Goal: Obtain resource: Download file/media

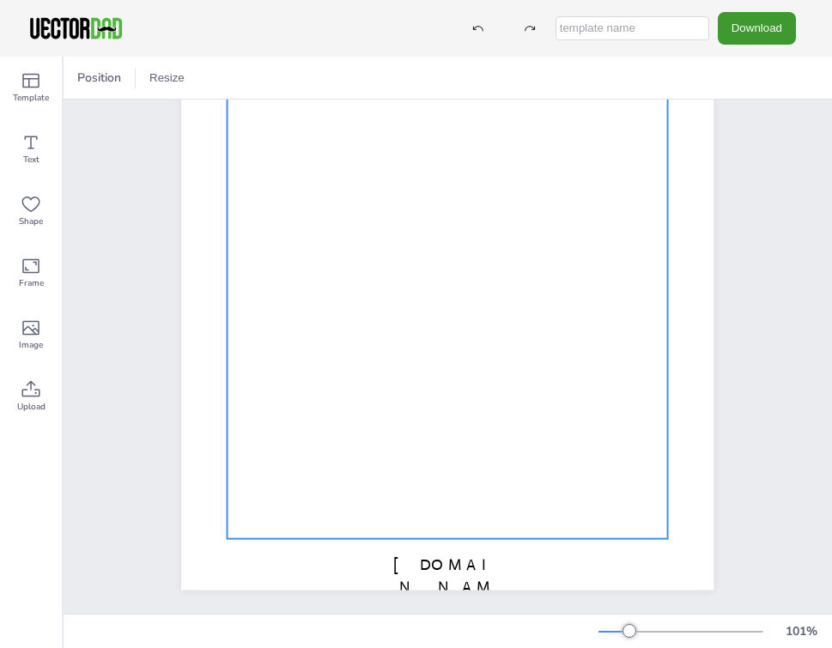
scroll to position [225, 0]
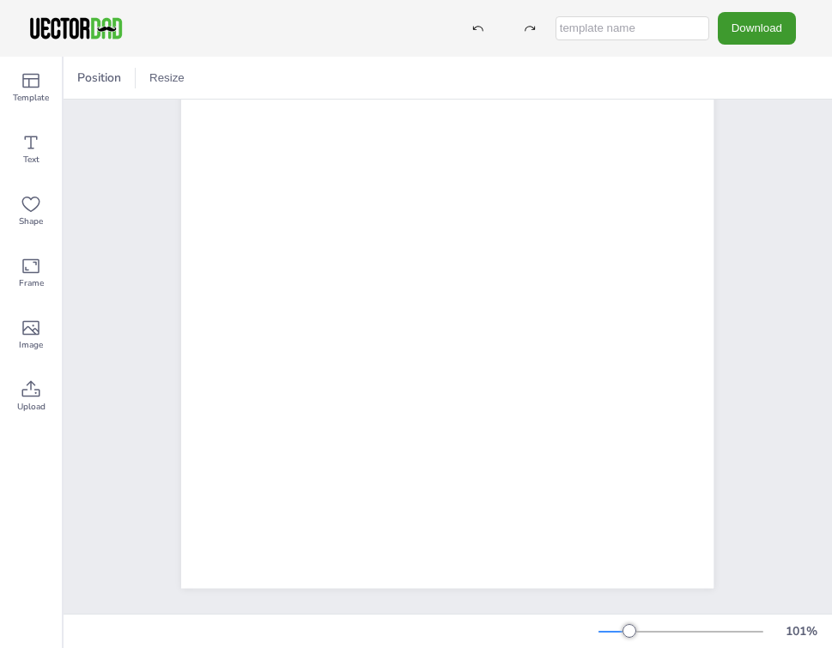
click at [117, 407] on div "Mood Tracker MONTH:___________" at bounding box center [447, 244] width 680 height 739
click at [741, 23] on button "Download" at bounding box center [757, 28] width 78 height 32
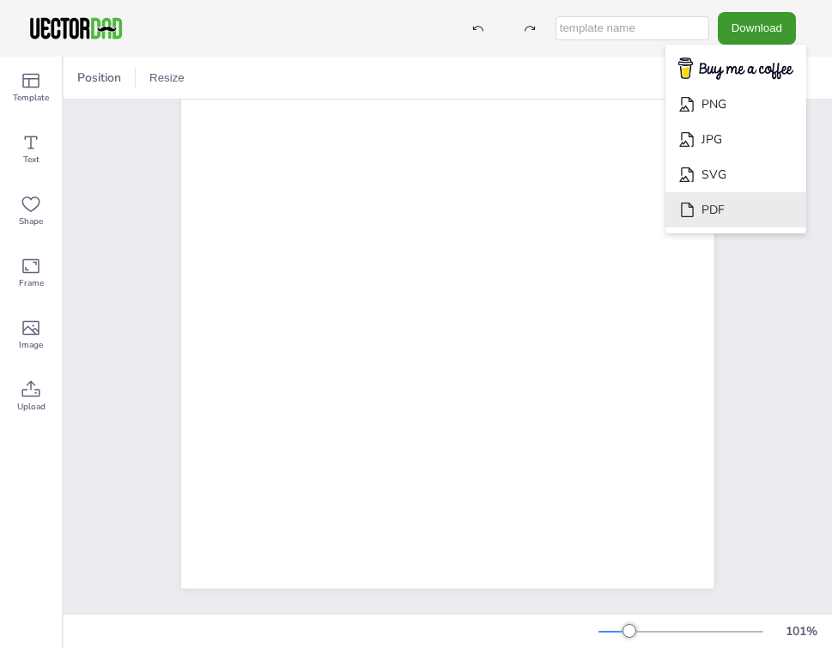
click at [739, 206] on li "PDF" at bounding box center [736, 209] width 141 height 35
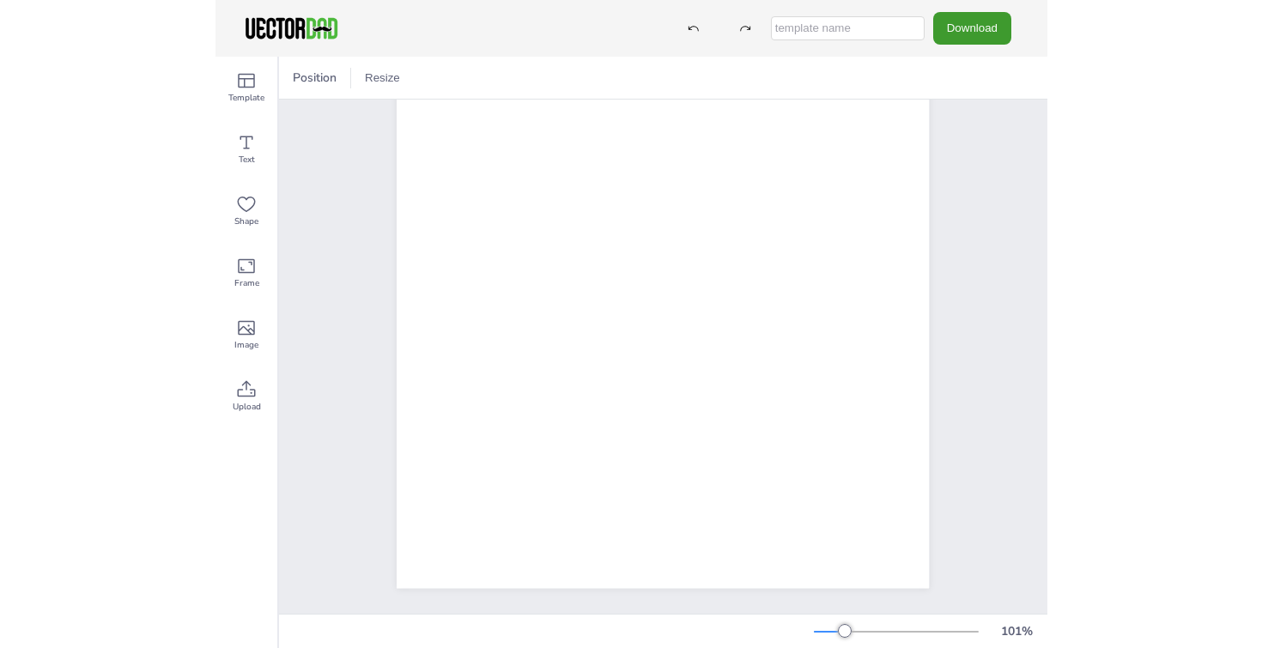
scroll to position [119, 0]
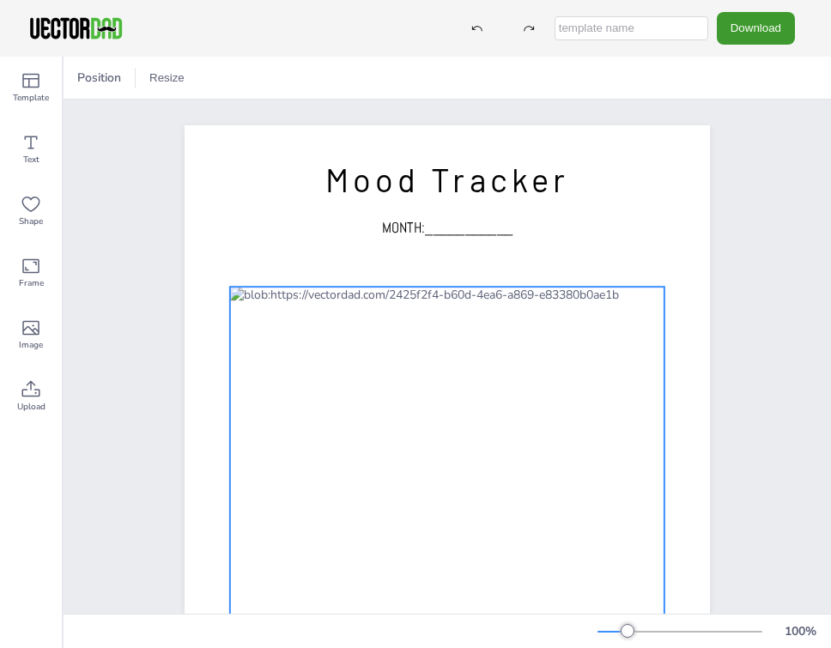
scroll to position [120, 0]
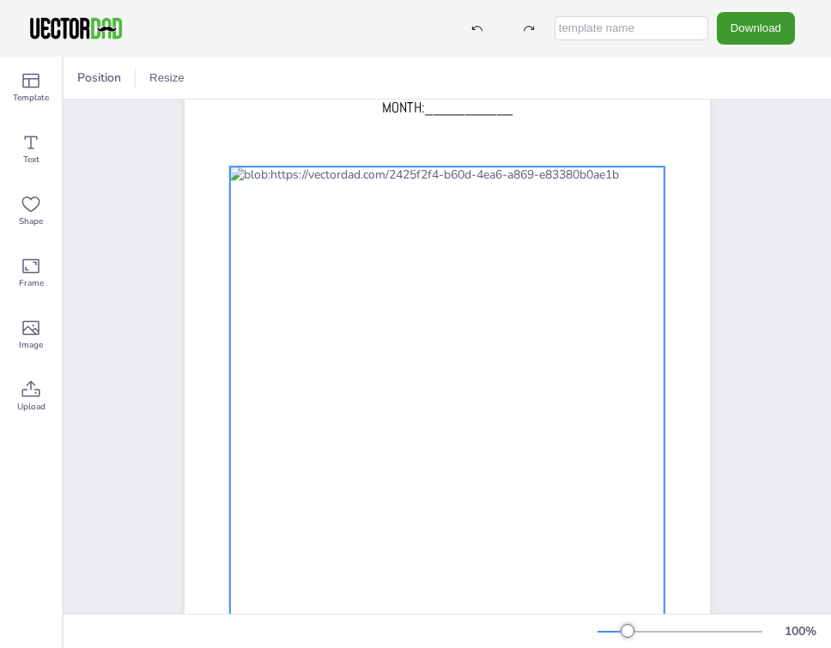
click at [634, 168] on div at bounding box center [447, 400] width 435 height 467
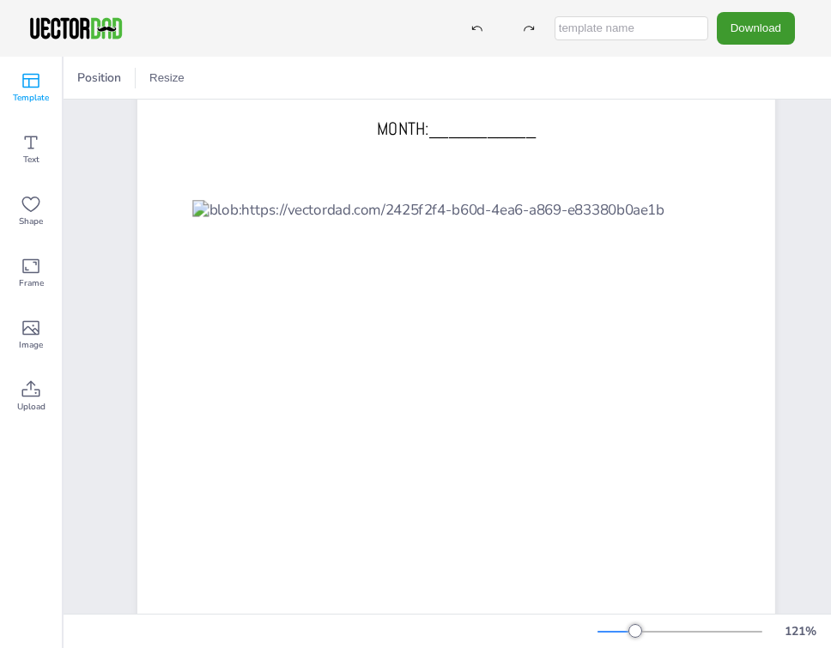
click at [43, 84] on div "Template" at bounding box center [31, 88] width 62 height 62
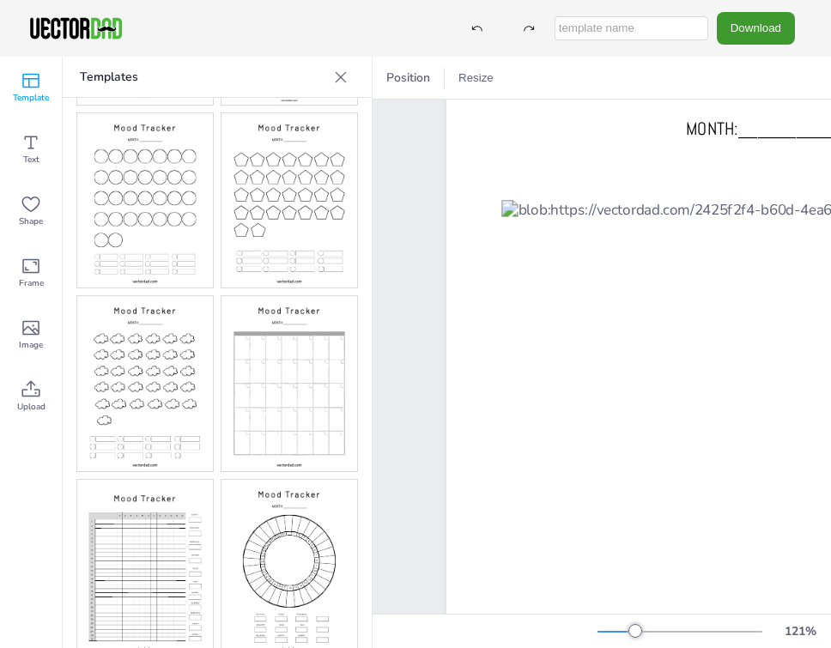
scroll to position [388, 0]
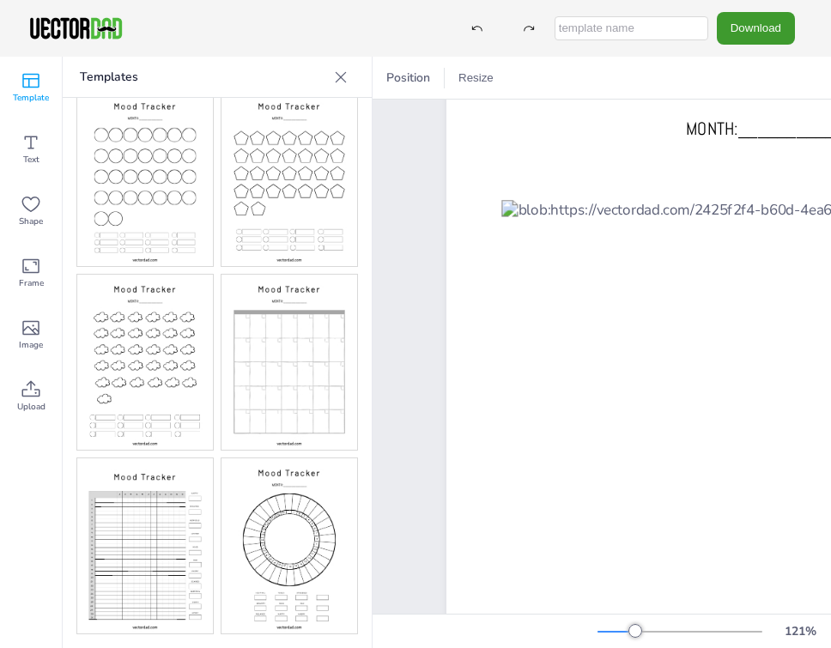
click at [270, 540] on img at bounding box center [290, 546] width 136 height 175
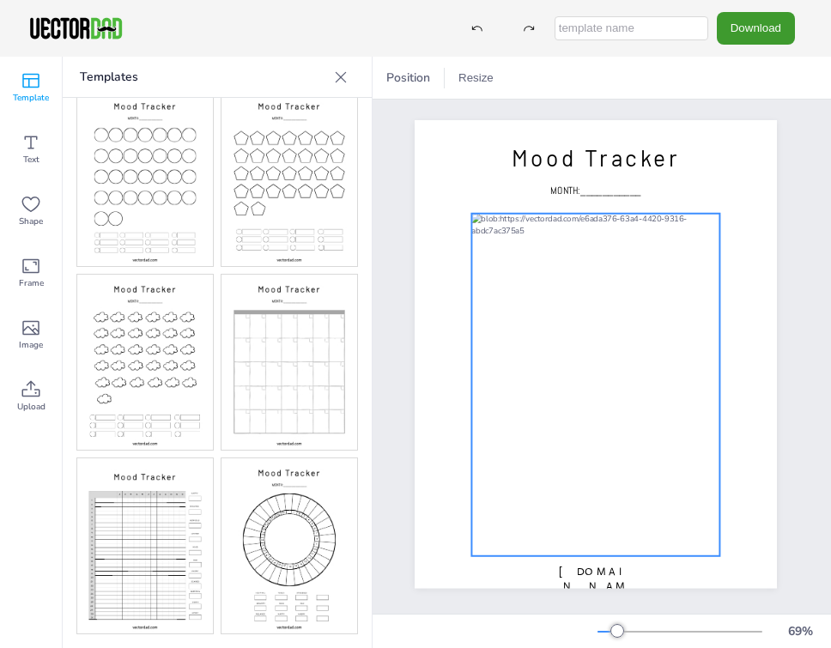
scroll to position [5, 52]
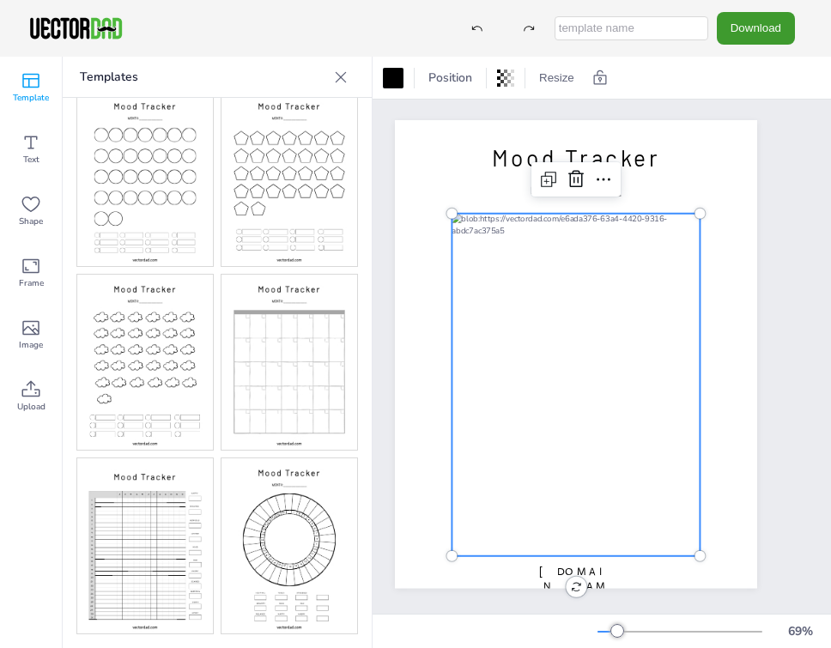
click at [499, 476] on div at bounding box center [576, 385] width 248 height 343
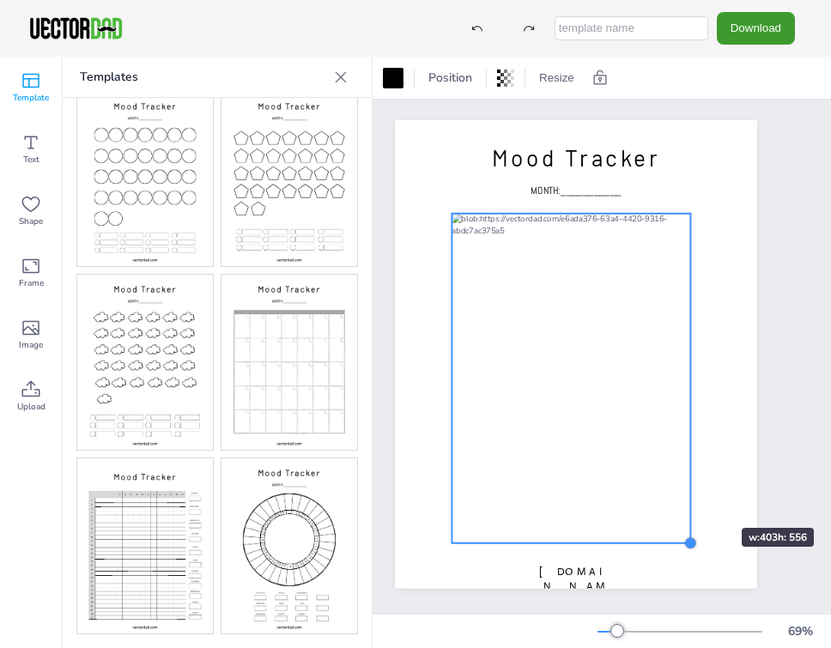
drag, startPoint x: 700, startPoint y: 557, endPoint x: 690, endPoint y: 497, distance: 60.8
click at [690, 497] on div "[DOMAIN_NAME] Mood Tracker MONTH:___________" at bounding box center [576, 354] width 362 height 468
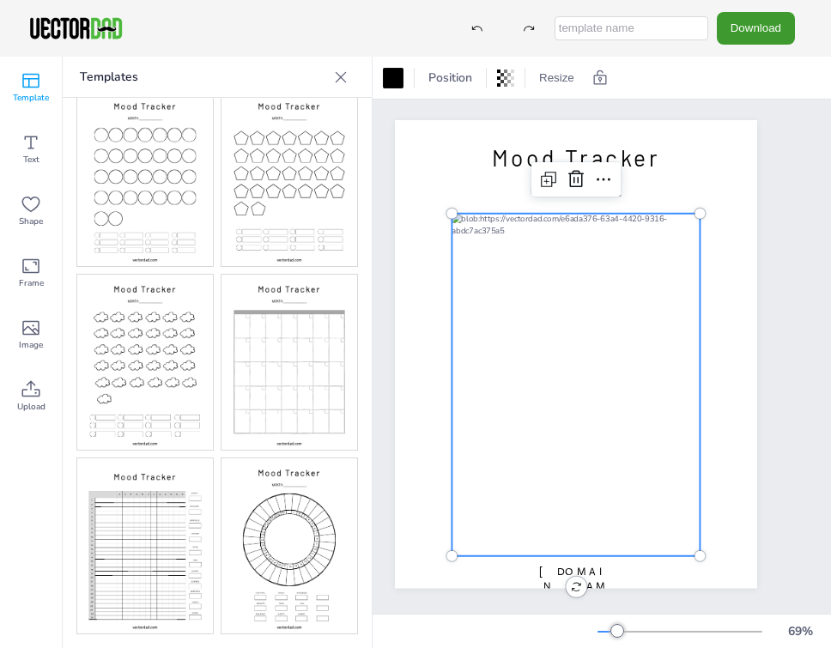
click at [677, 489] on div at bounding box center [576, 385] width 248 height 343
click at [557, 77] on button "Resize" at bounding box center [556, 77] width 49 height 27
click at [621, 81] on li "A4 (8.25in x 11.75in)" at bounding box center [604, 79] width 144 height 33
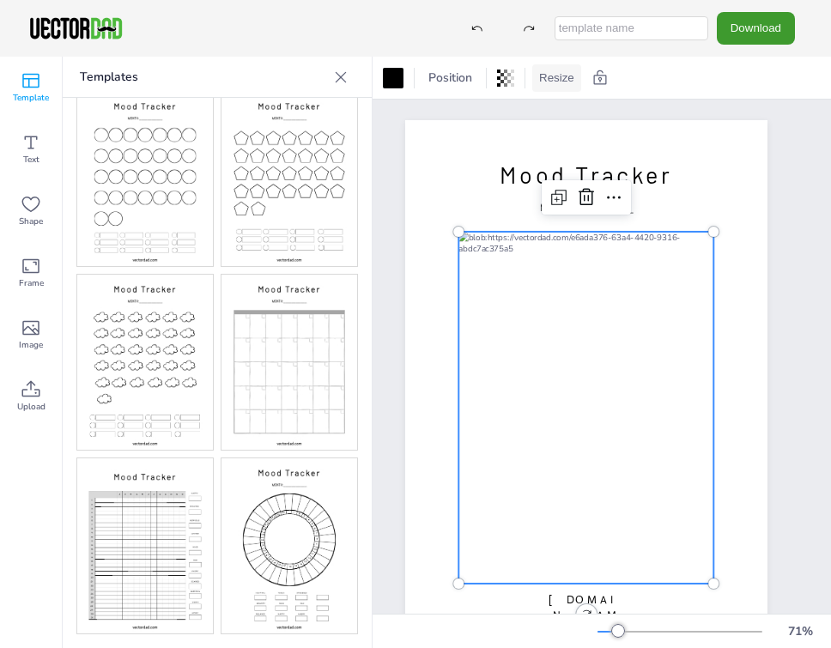
click at [564, 76] on button "Resize" at bounding box center [556, 77] width 49 height 27
click at [590, 121] on li "US Letter (8.5in x 11in)" at bounding box center [604, 112] width 144 height 33
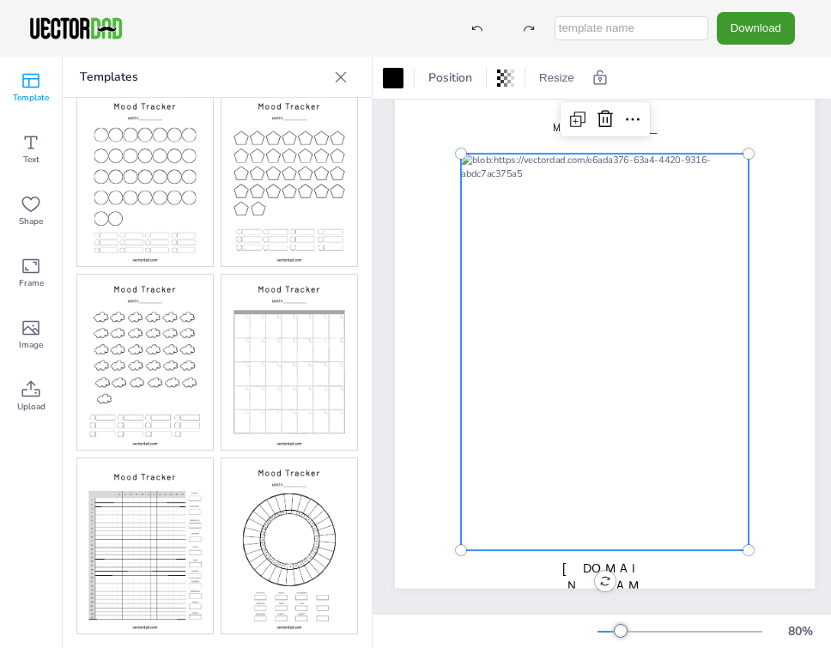
scroll to position [0, 0]
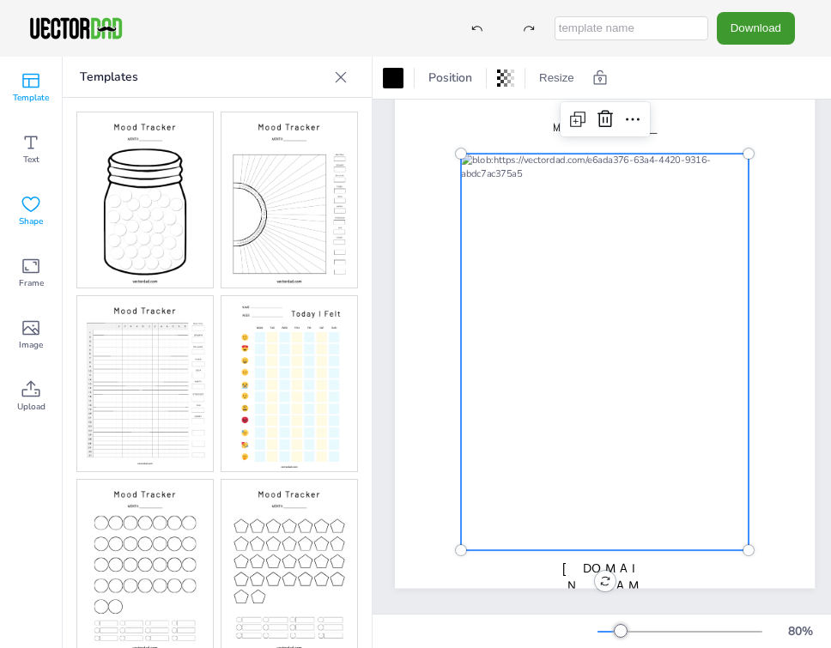
click at [33, 210] on icon at bounding box center [31, 204] width 21 height 21
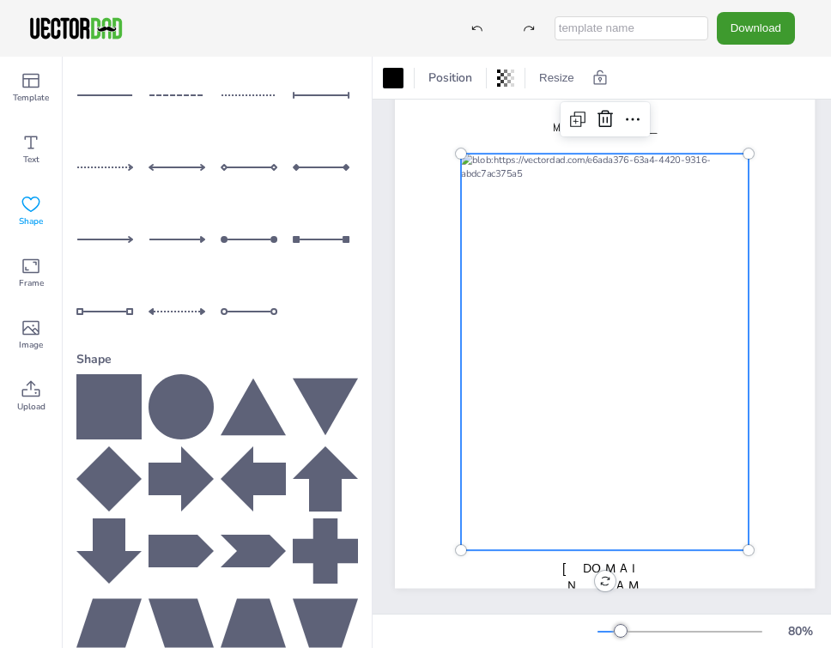
scroll to position [173, 0]
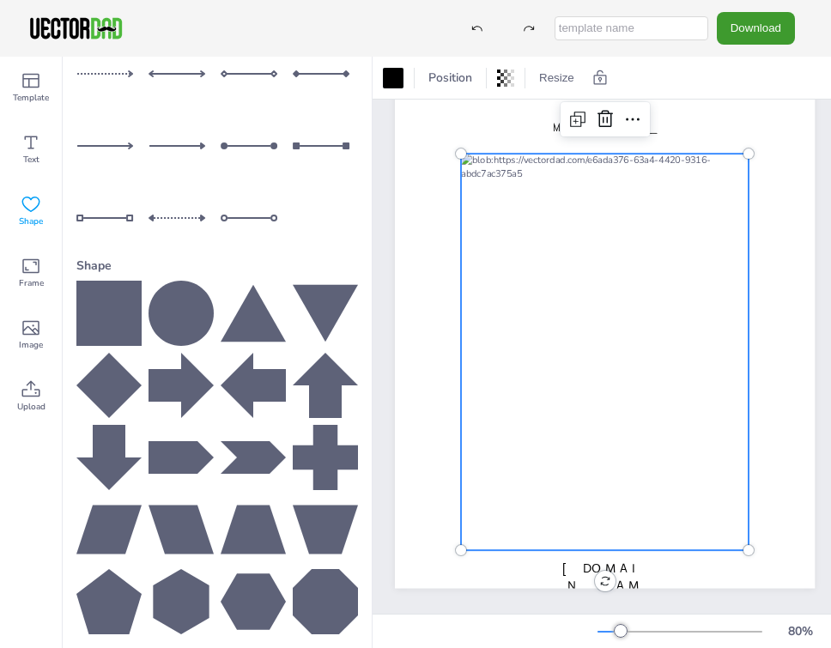
click at [267, 450] on icon at bounding box center [253, 457] width 65 height 33
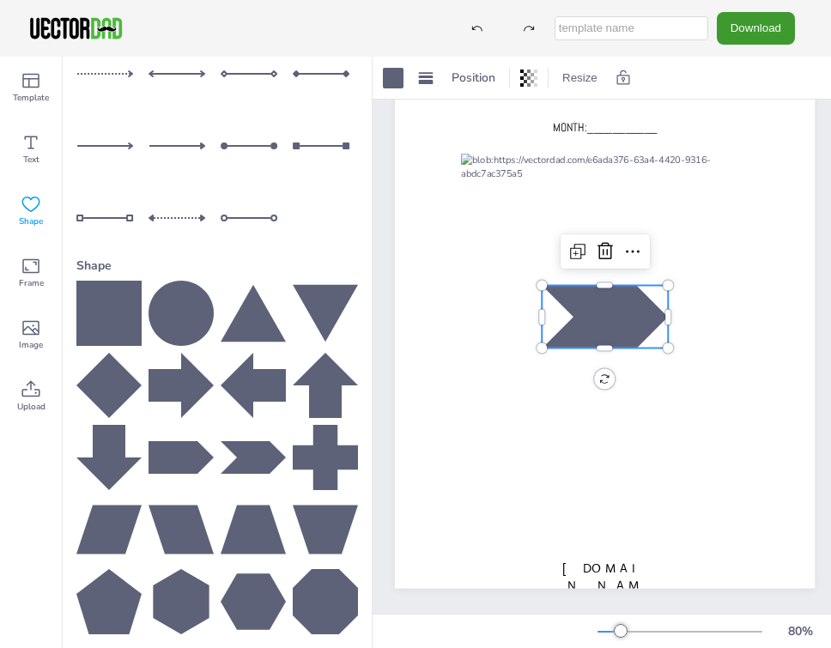
click at [610, 341] on div at bounding box center [605, 317] width 126 height 63
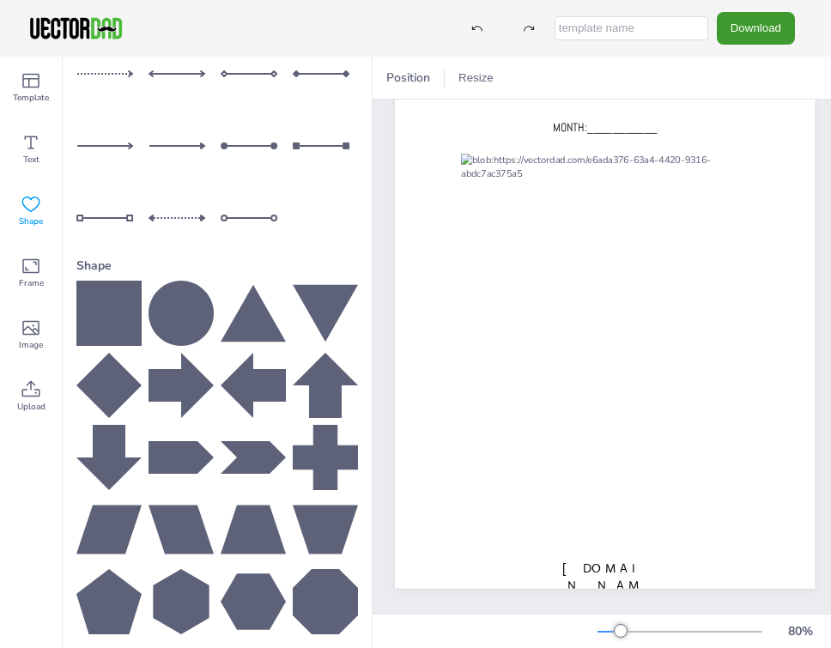
scroll to position [0, 52]
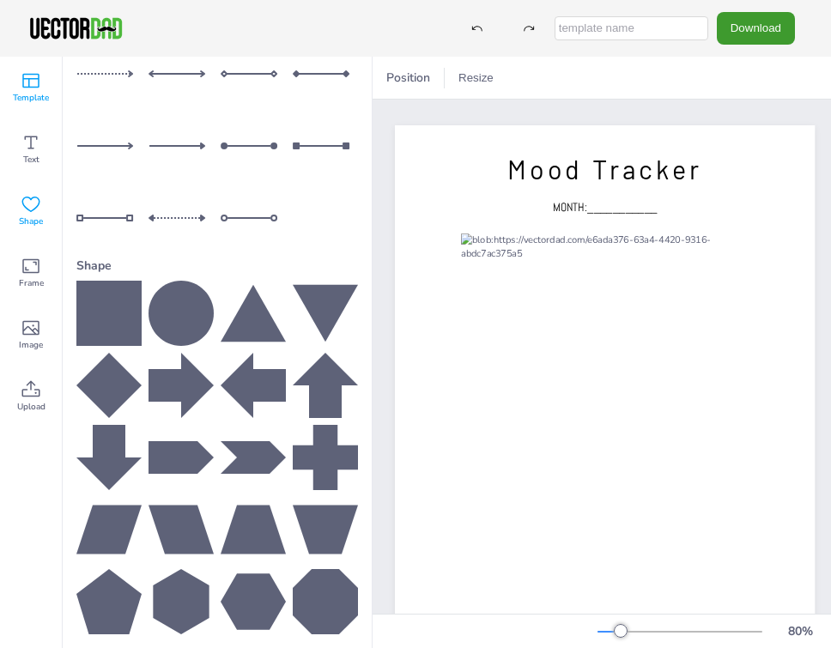
click at [44, 94] on span "Template" at bounding box center [31, 98] width 36 height 14
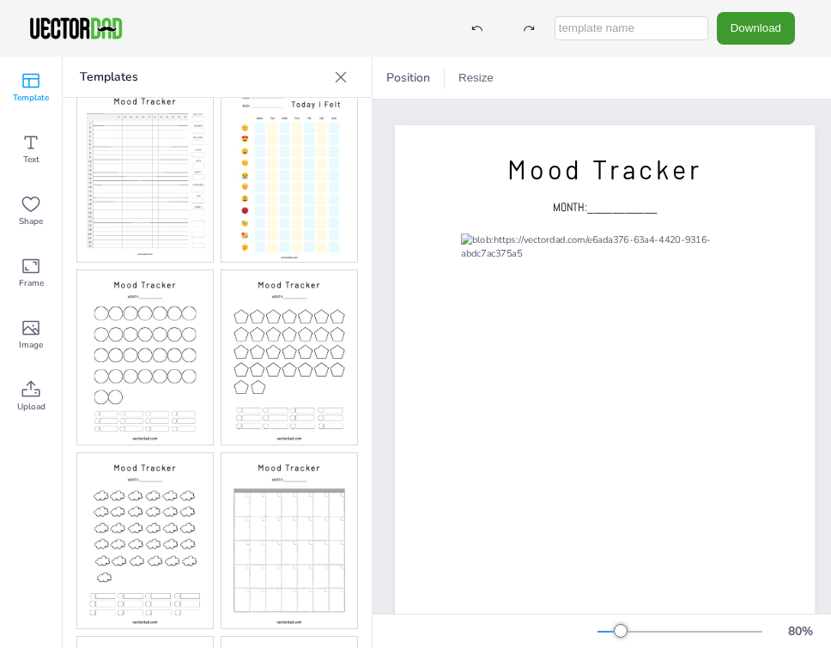
scroll to position [388, 0]
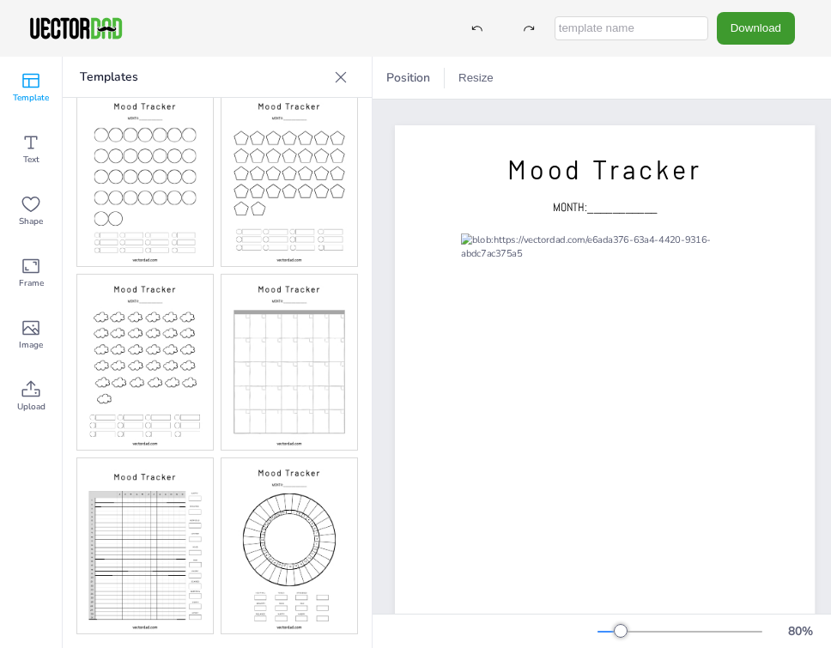
click at [145, 563] on img at bounding box center [145, 546] width 136 height 175
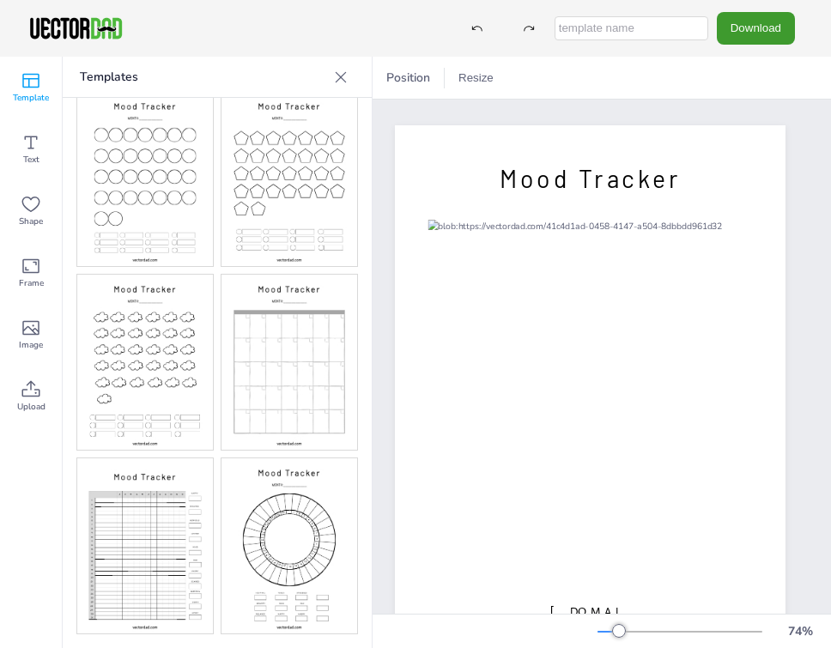
scroll to position [0, 0]
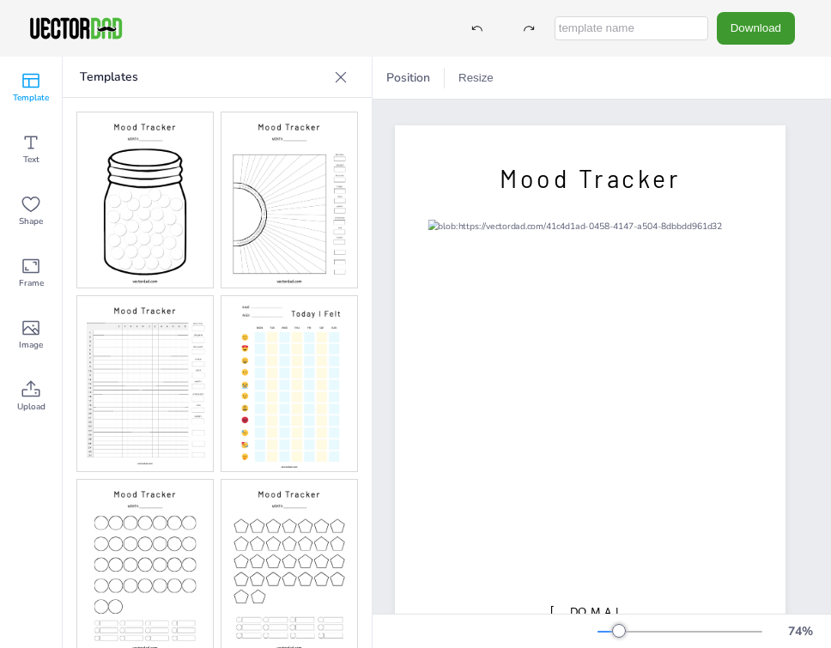
click at [156, 222] on img at bounding box center [145, 199] width 136 height 175
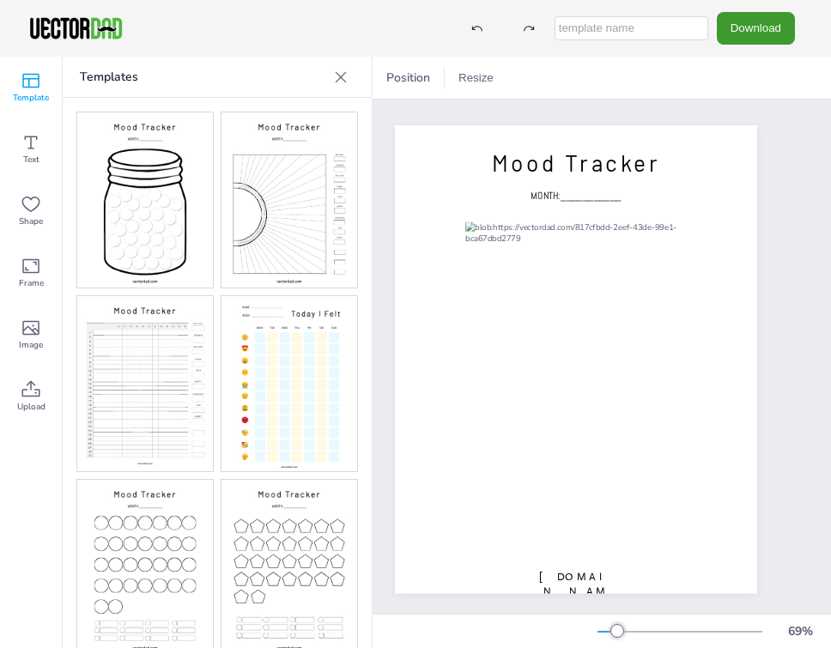
click at [309, 210] on img at bounding box center [290, 199] width 136 height 175
click at [193, 401] on img at bounding box center [145, 383] width 136 height 175
